Goal: Task Accomplishment & Management: Use online tool/utility

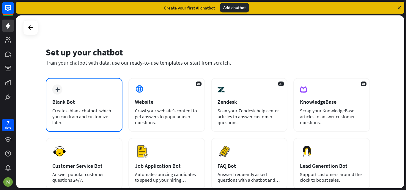
click at [82, 113] on div "Create a blank chatbot, which you can train and customize later." at bounding box center [84, 117] width 64 height 18
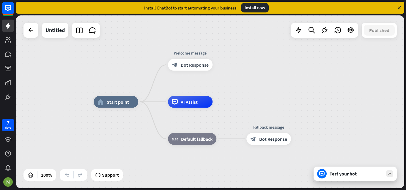
click at [388, 173] on icon at bounding box center [389, 173] width 5 height 5
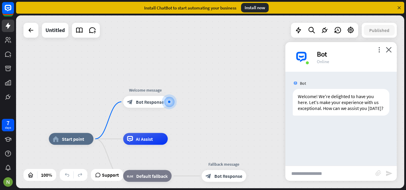
click at [341, 172] on input "text" at bounding box center [330, 173] width 90 height 15
type input "*"
type input "**"
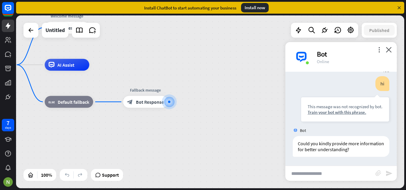
scroll to position [60, 0]
click at [388, 51] on icon "close" at bounding box center [389, 50] width 6 height 6
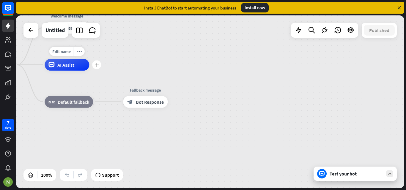
click at [63, 70] on div "AI Assist" at bounding box center [67, 65] width 45 height 12
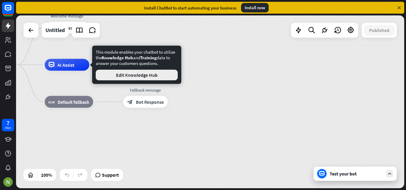
click at [118, 74] on button "Edit Knowledge Hub" at bounding box center [137, 75] width 82 height 11
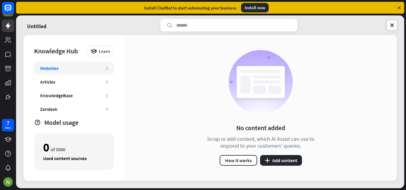
click at [86, 69] on div "Websites" at bounding box center [70, 68] width 60 height 6
click at [387, 25] on link at bounding box center [392, 25] width 10 height 10
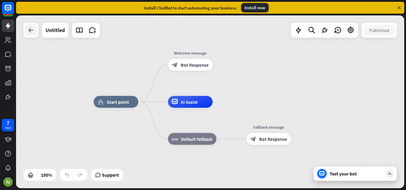
click at [33, 31] on icon at bounding box center [30, 30] width 7 height 7
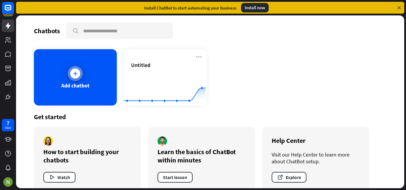
click at [83, 86] on div "Add chatbot" at bounding box center [75, 85] width 28 height 7
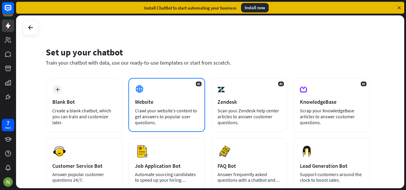
click at [146, 111] on div "Crawl your website’s content to get answers to popular user questions." at bounding box center [167, 117] width 64 height 18
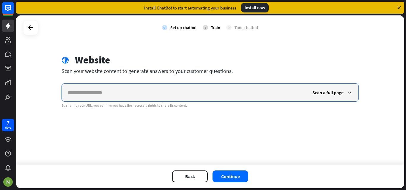
paste input "**********"
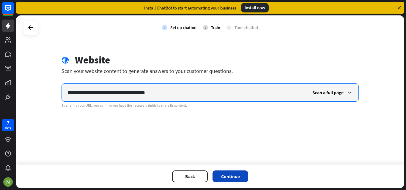
type input "**********"
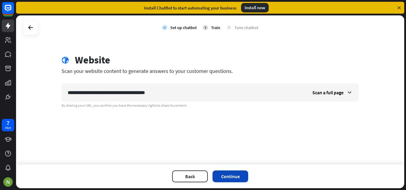
click at [225, 175] on button "Continue" at bounding box center [230, 177] width 36 height 12
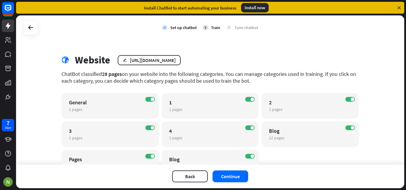
click at [225, 175] on button "Continue" at bounding box center [230, 177] width 36 height 12
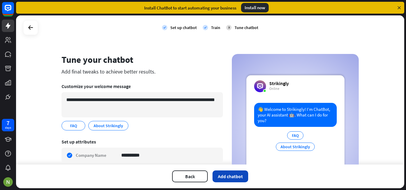
click at [230, 172] on button "Add chatbot" at bounding box center [230, 177] width 36 height 12
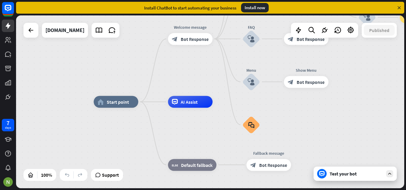
click at [369, 173] on div "Test your bot" at bounding box center [355, 174] width 53 height 6
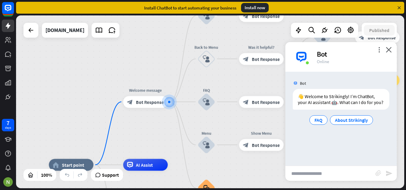
click at [330, 172] on input "text" at bounding box center [330, 173] width 90 height 15
click at [388, 50] on icon "close" at bounding box center [389, 50] width 6 height 6
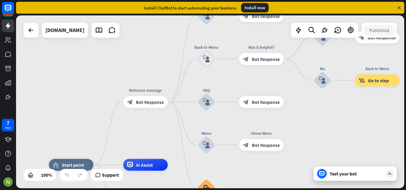
click at [389, 174] on icon at bounding box center [389, 173] width 5 height 5
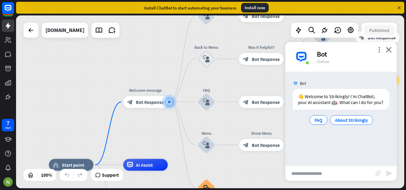
click at [331, 174] on input "text" at bounding box center [330, 173] width 90 height 15
click at [346, 122] on span "About Strikingly" at bounding box center [351, 120] width 33 height 6
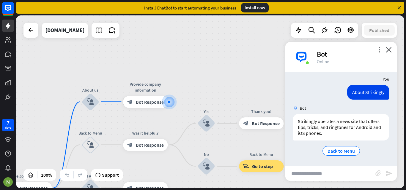
scroll to position [45, 0]
click at [334, 153] on span "Back to Menu" at bounding box center [340, 151] width 27 height 6
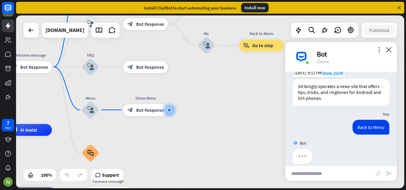
scroll to position [87, 0]
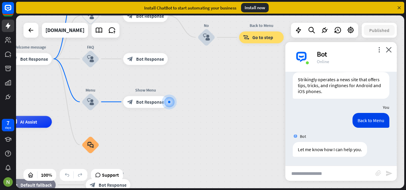
click at [319, 172] on input "text" at bounding box center [330, 173] width 90 height 15
type input "*"
type input "**********"
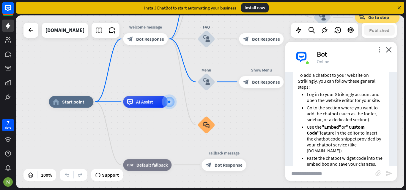
scroll to position [218, 0]
